Goal: Understand process/instructions

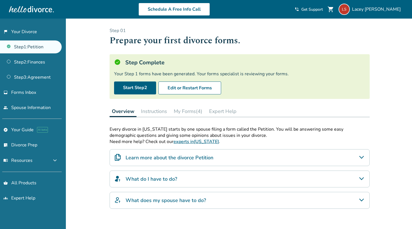
click at [43, 48] on link "Step 1 : Petition" at bounding box center [31, 46] width 62 height 13
click at [11, 51] on link "Step 1 : Petition" at bounding box center [31, 46] width 62 height 13
click at [12, 48] on link "Step 1 : Petition" at bounding box center [31, 46] width 62 height 13
click at [38, 49] on link "Step 1 : Petition" at bounding box center [31, 46] width 62 height 13
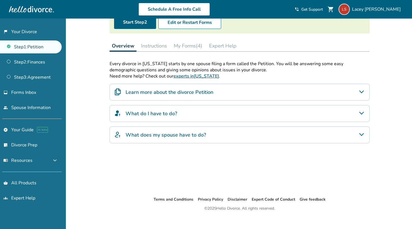
scroll to position [72, 0]
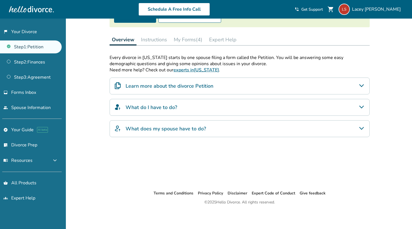
click at [180, 41] on button "My Forms (4)" at bounding box center [188, 39] width 33 height 11
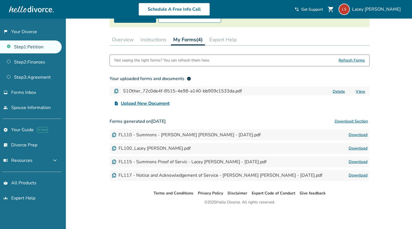
click at [357, 176] on link "Download" at bounding box center [358, 175] width 19 height 7
click at [353, 160] on link "Download" at bounding box center [358, 161] width 19 height 7
click at [354, 149] on link "Download" at bounding box center [358, 148] width 19 height 7
click at [366, 135] on link "Download" at bounding box center [358, 134] width 19 height 7
click at [32, 61] on link "Step 2 : Finances" at bounding box center [31, 62] width 62 height 13
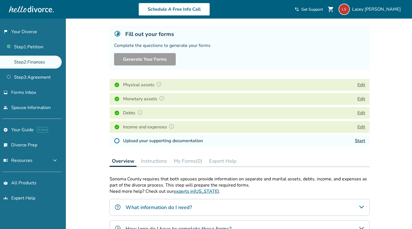
scroll to position [28, 0]
click at [158, 84] on img at bounding box center [159, 85] width 6 height 6
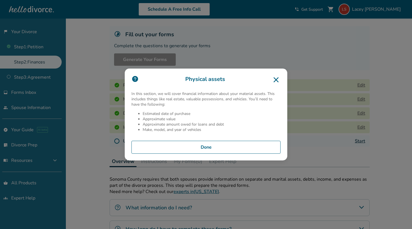
click at [278, 77] on icon at bounding box center [276, 79] width 9 height 9
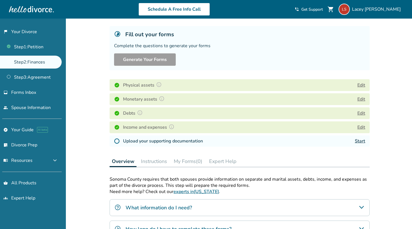
click at [178, 165] on button "My Forms (0)" at bounding box center [188, 160] width 33 height 11
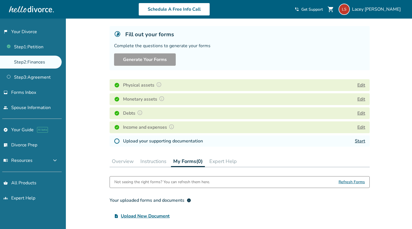
click at [192, 202] on h3 "Your uploaded forms and documents info" at bounding box center [240, 199] width 260 height 11
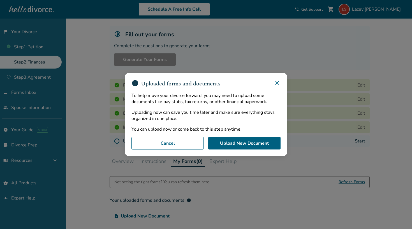
click at [277, 81] on icon at bounding box center [277, 82] width 7 height 7
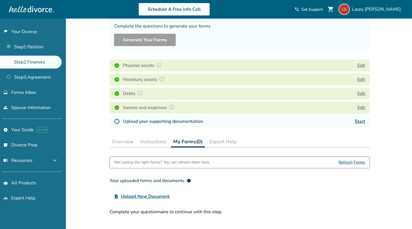
scroll to position [51, 0]
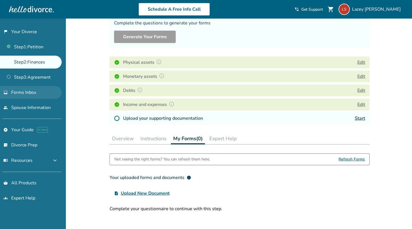
click at [37, 90] on link "inbox Forms Inbox" at bounding box center [31, 92] width 62 height 13
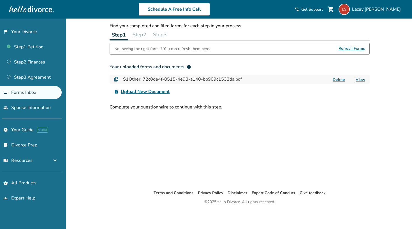
click at [145, 35] on button "Step 2" at bounding box center [139, 34] width 18 height 11
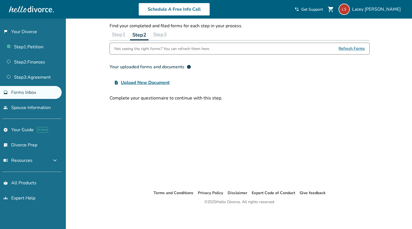
click at [159, 33] on button "Step 3" at bounding box center [160, 34] width 18 height 11
click at [125, 33] on button "Step 1" at bounding box center [119, 34] width 18 height 11
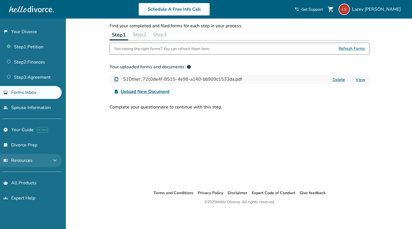
click at [36, 159] on button "menu_book Resources expand_more" at bounding box center [31, 159] width 62 height 13
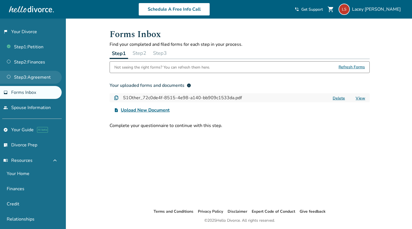
click at [38, 79] on link "Step 3 : Agreement" at bounding box center [31, 77] width 62 height 13
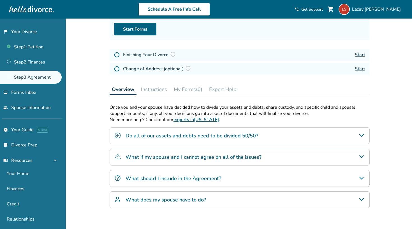
scroll to position [63, 0]
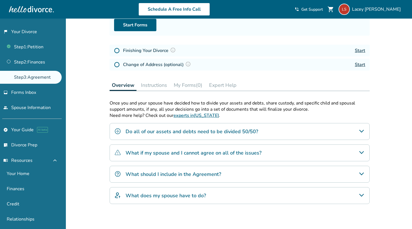
click at [201, 134] on h4 "Do all of our assets and debts need to be divided 50/50?" at bounding box center [192, 131] width 133 height 7
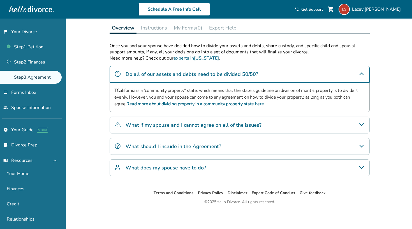
scroll to position [121, 0]
click at [25, 63] on link "Step 2 : Finances" at bounding box center [31, 62] width 62 height 13
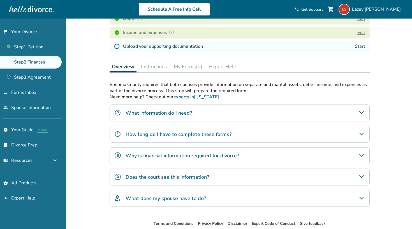
scroll to position [127, 0]
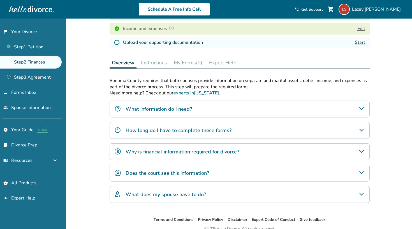
click at [229, 178] on div "Does the court see this information?" at bounding box center [240, 172] width 260 height 17
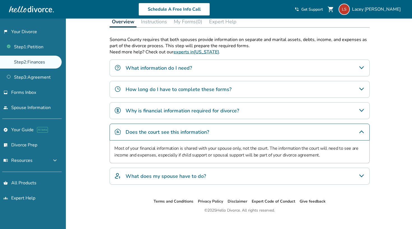
scroll to position [168, 0]
click at [279, 183] on div "What does my spouse have to do?" at bounding box center [240, 175] width 260 height 17
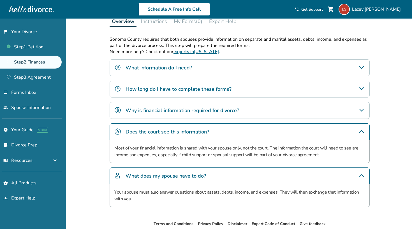
scroll to position [166, 0]
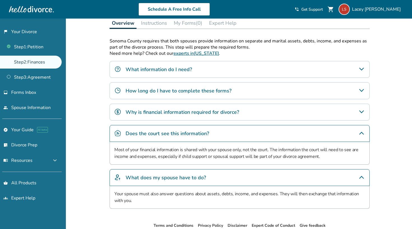
click at [254, 116] on div "Why is financial information required for divorce?" at bounding box center [240, 112] width 260 height 17
